Goal: Obtain resource: Obtain resource

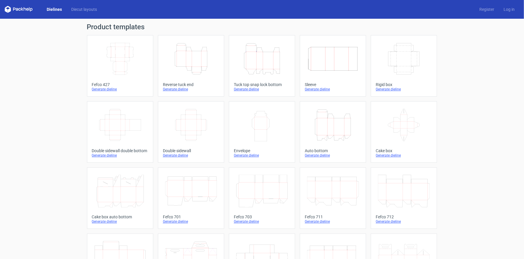
click at [265, 133] on icon "Width Height" at bounding box center [262, 124] width 52 height 33
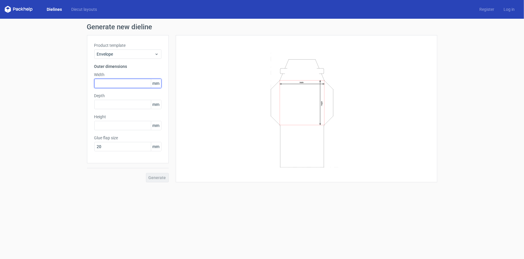
click at [112, 87] on input "text" at bounding box center [127, 83] width 67 height 9
type input "110"
drag, startPoint x: 107, startPoint y: 103, endPoint x: 54, endPoint y: 119, distance: 54.8
click at [54, 119] on div "Generate new dieline Product template Envelope Outer dimensions Width 110 mm De…" at bounding box center [262, 103] width 524 height 168
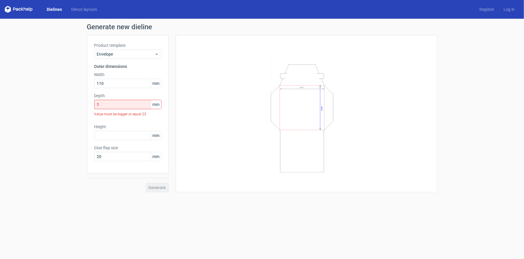
click at [52, 121] on div "Generate new dieline Product template Envelope Outer dimensions Width 110 mm De…" at bounding box center [262, 108] width 524 height 178
click at [106, 104] on input "5" at bounding box center [127, 104] width 67 height 9
drag, startPoint x: 106, startPoint y: 104, endPoint x: 83, endPoint y: 107, distance: 23.6
click at [83, 107] on div "Generate new dieline Product template Envelope Outer dimensions Width 110 mm De…" at bounding box center [262, 108] width 524 height 178
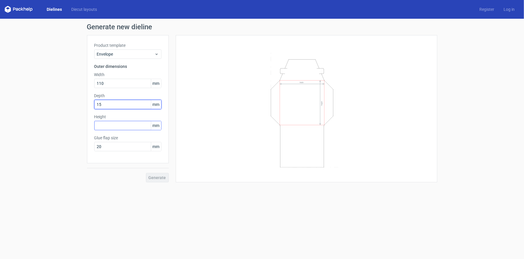
type input "15"
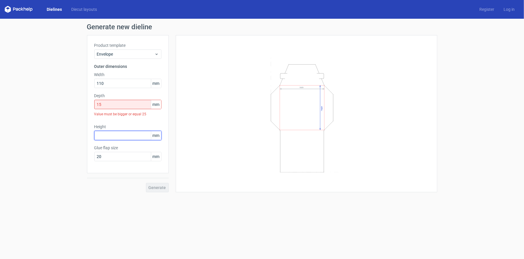
click at [115, 122] on div "Product template Envelope Outer dimensions Width 110 mm Depth 15 mm Value must …" at bounding box center [128, 104] width 82 height 138
type input "130"
drag, startPoint x: 110, startPoint y: 106, endPoint x: 74, endPoint y: 109, distance: 36.3
click at [74, 109] on div "Generate new dieline Product template Envelope Outer dimensions Width 110 mm De…" at bounding box center [262, 108] width 524 height 178
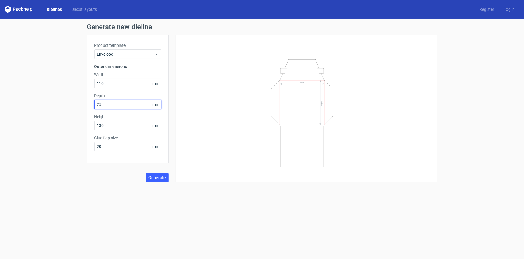
drag, startPoint x: 112, startPoint y: 104, endPoint x: 28, endPoint y: 122, distance: 85.5
click at [28, 122] on div "Generate new dieline Product template Envelope Outer dimensions Width 110 mm De…" at bounding box center [262, 103] width 524 height 168
drag, startPoint x: 111, startPoint y: 103, endPoint x: 60, endPoint y: 120, distance: 53.4
click at [60, 120] on div "Generate new dieline Product template Envelope Outer dimensions Width 110 mm De…" at bounding box center [262, 103] width 524 height 168
drag, startPoint x: 111, startPoint y: 104, endPoint x: 75, endPoint y: 113, distance: 36.8
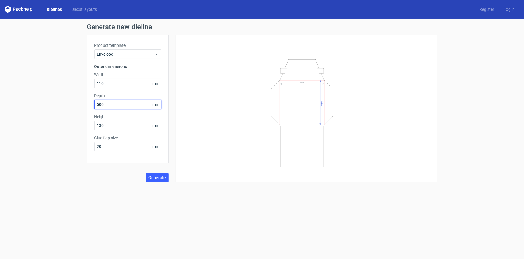
click at [75, 113] on div "Generate new dieline Product template Envelope Outer dimensions Width 110 mm De…" at bounding box center [262, 103] width 524 height 168
type input "25"
drag, startPoint x: 110, startPoint y: 148, endPoint x: 78, endPoint y: 152, distance: 31.7
click at [78, 152] on div "Generate new dieline Product template Envelope Outer dimensions Width 110 mm De…" at bounding box center [262, 103] width 524 height 168
type input "15"
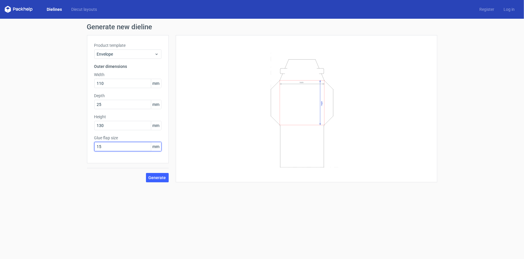
drag, startPoint x: 122, startPoint y: 145, endPoint x: 37, endPoint y: 156, distance: 84.7
click at [37, 156] on div "Generate new dieline Product template Envelope Outer dimensions Width 110 mm De…" at bounding box center [262, 103] width 524 height 168
drag, startPoint x: 105, startPoint y: 149, endPoint x: 83, endPoint y: 149, distance: 21.3
click at [83, 149] on div "Generate new dieline Product template Envelope Outer dimensions Width 110 mm De…" at bounding box center [262, 103] width 524 height 168
type input "15"
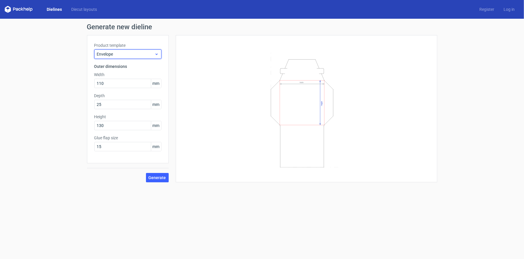
click at [126, 50] on div "Envelope" at bounding box center [127, 53] width 67 height 9
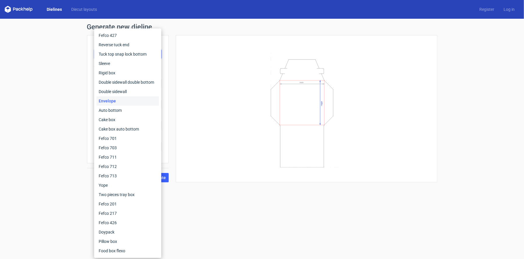
click at [225, 133] on icon "Width Height" at bounding box center [306, 108] width 175 height 117
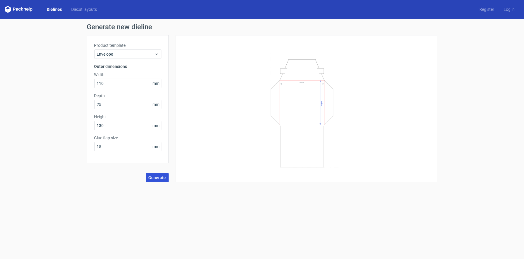
click at [159, 179] on span "Generate" at bounding box center [158, 177] width 18 height 4
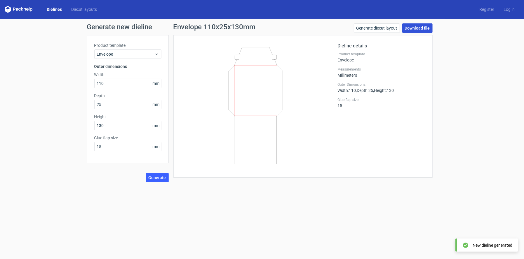
click at [417, 25] on link "Download file" at bounding box center [418, 27] width 30 height 9
